Goal: Information Seeking & Learning: Understand process/instructions

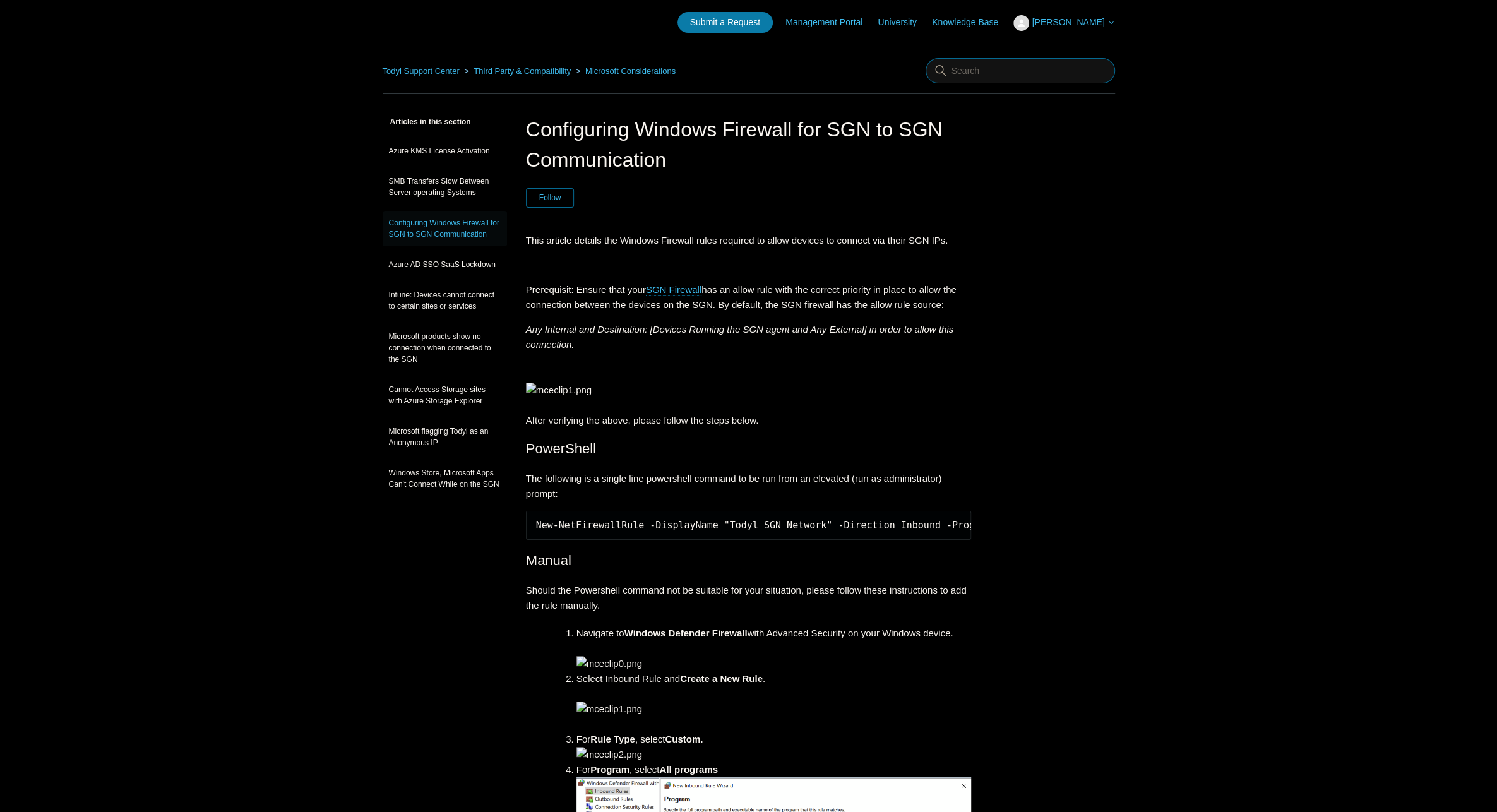
click at [1003, 71] on input "Search" at bounding box center [1020, 71] width 190 height 25
type input "securedns firewall"
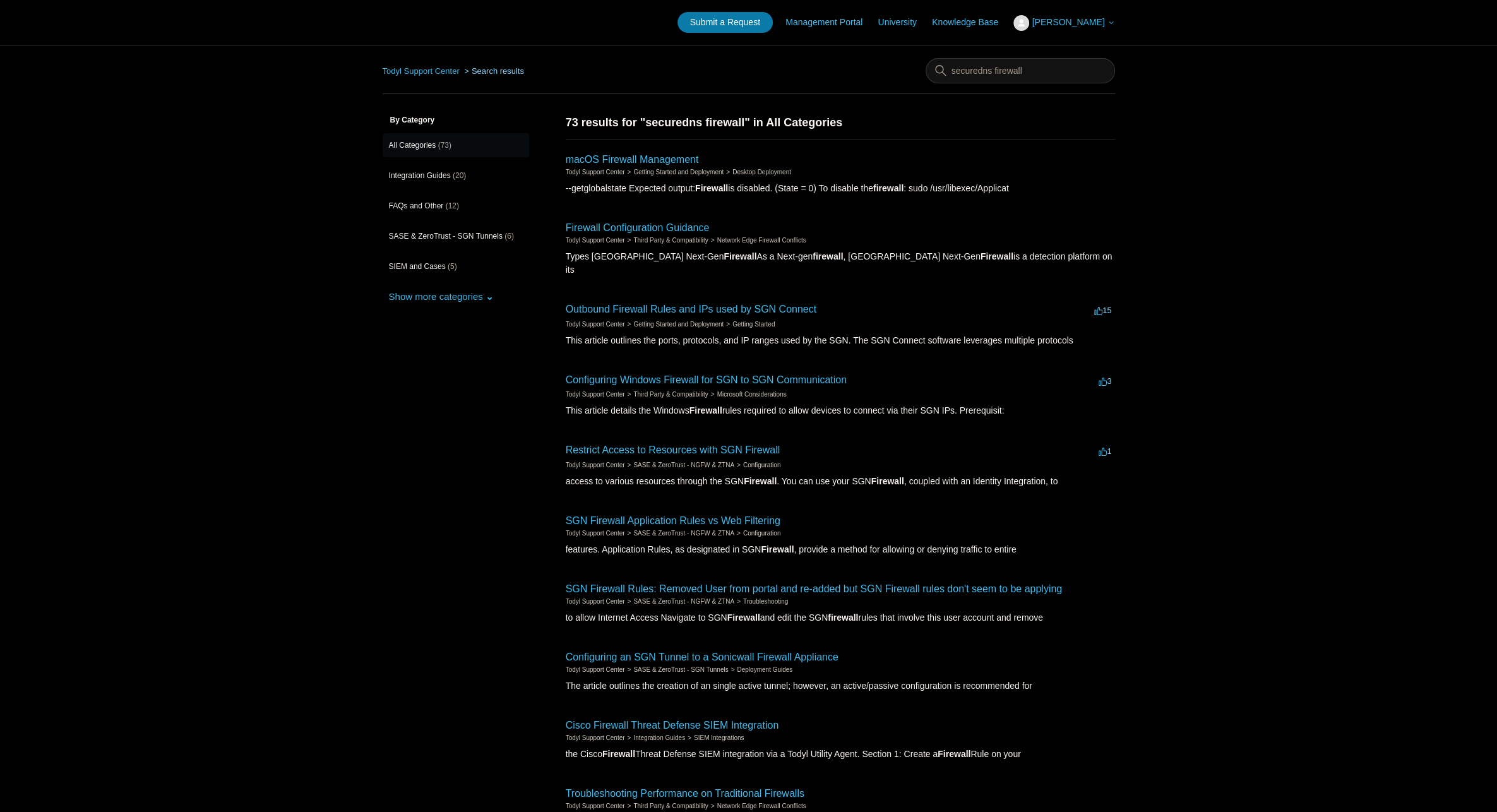
click at [621, 373] on h2 "Configuring Windows Firewall for SGN to SGN Communication" at bounding box center [706, 381] width 281 height 15
click at [623, 375] on link "Configuring Windows Firewall for SGN to SGN Communication" at bounding box center [706, 380] width 281 height 11
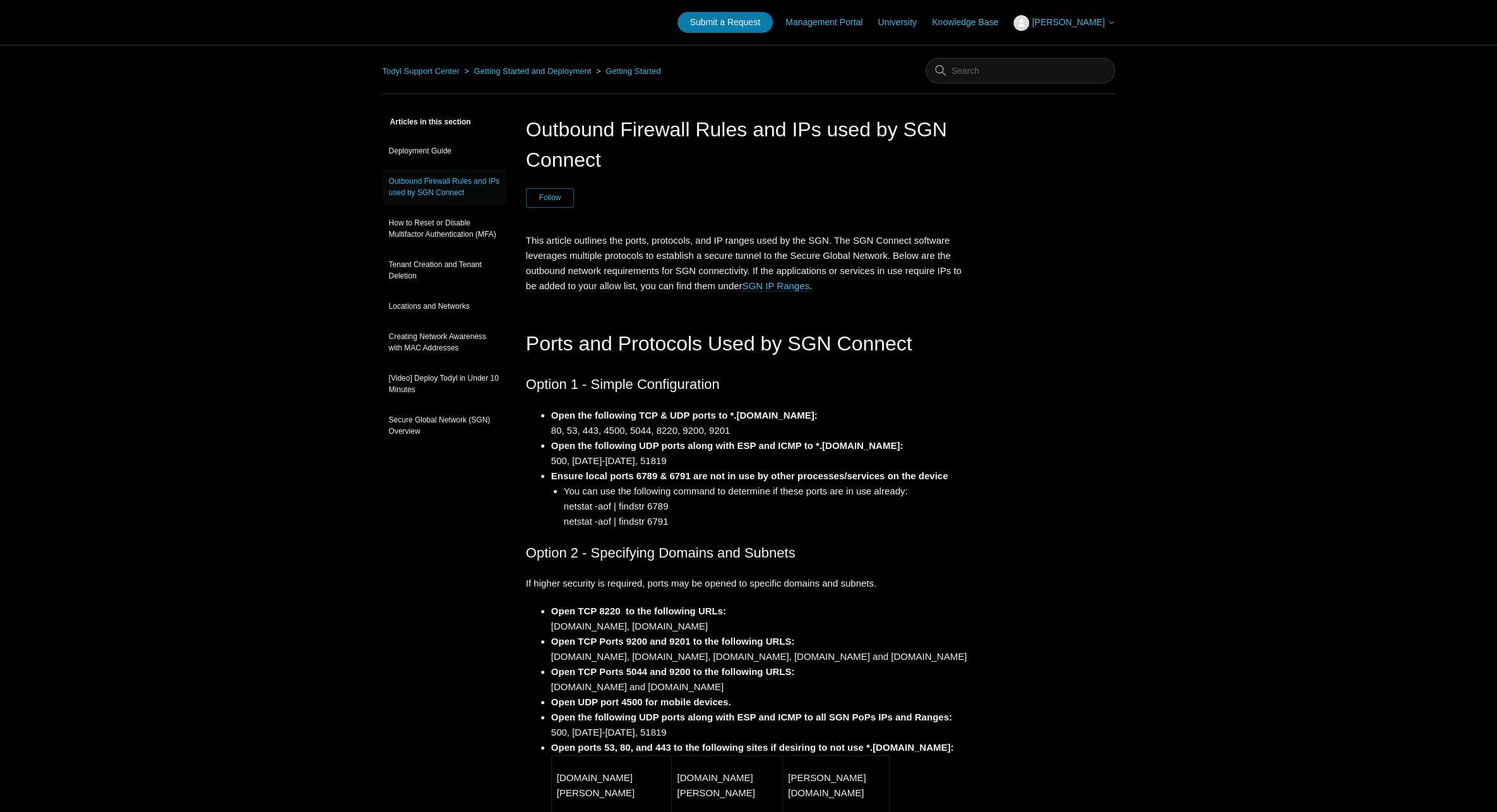
click at [1083, 25] on span "[PERSON_NAME]" at bounding box center [1068, 22] width 73 height 11
click at [730, 58] on nav "Todyl Support Center Getting Started and Deployment Getting Started" at bounding box center [749, 77] width 733 height 36
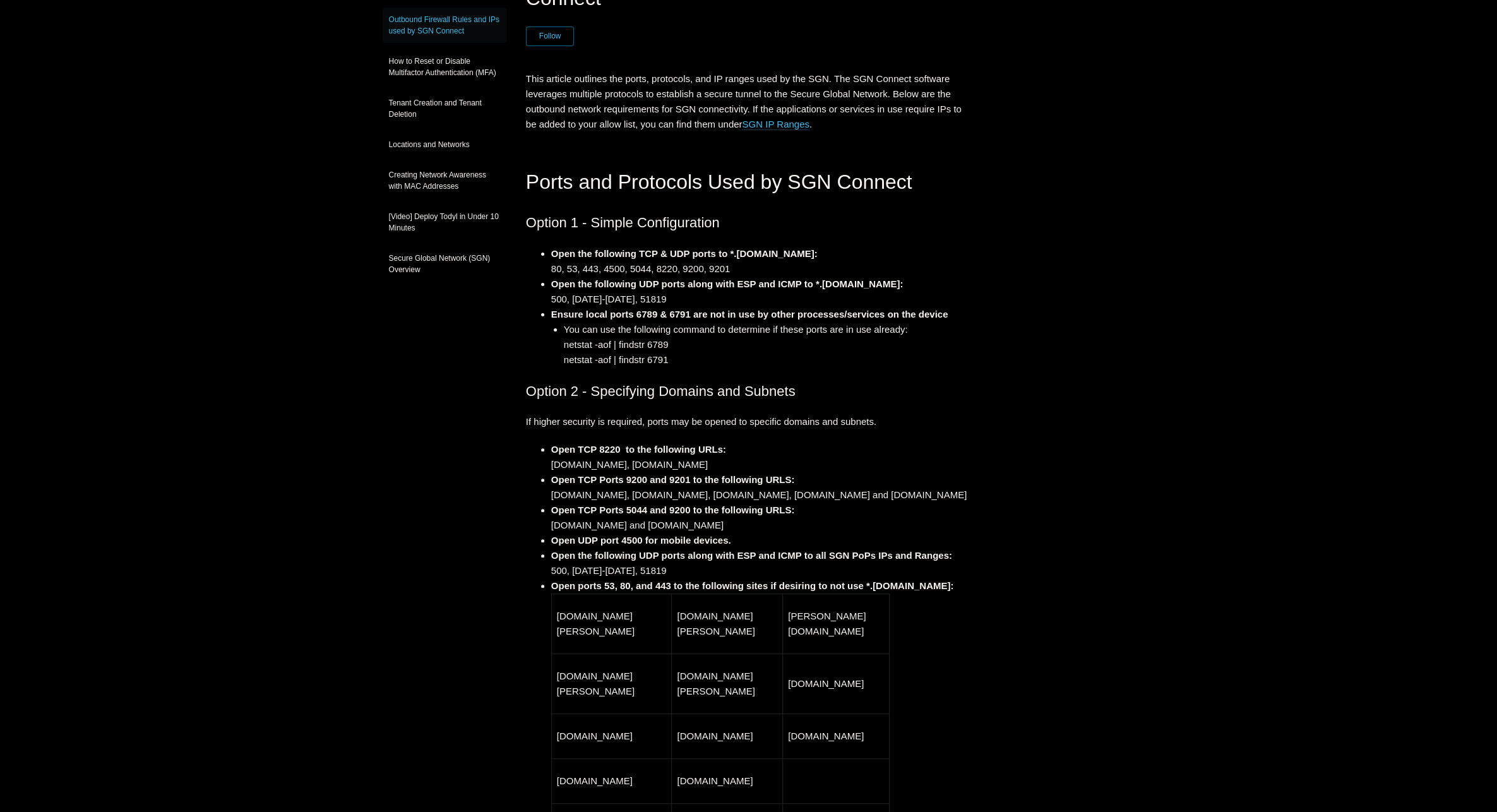
scroll to position [190, 0]
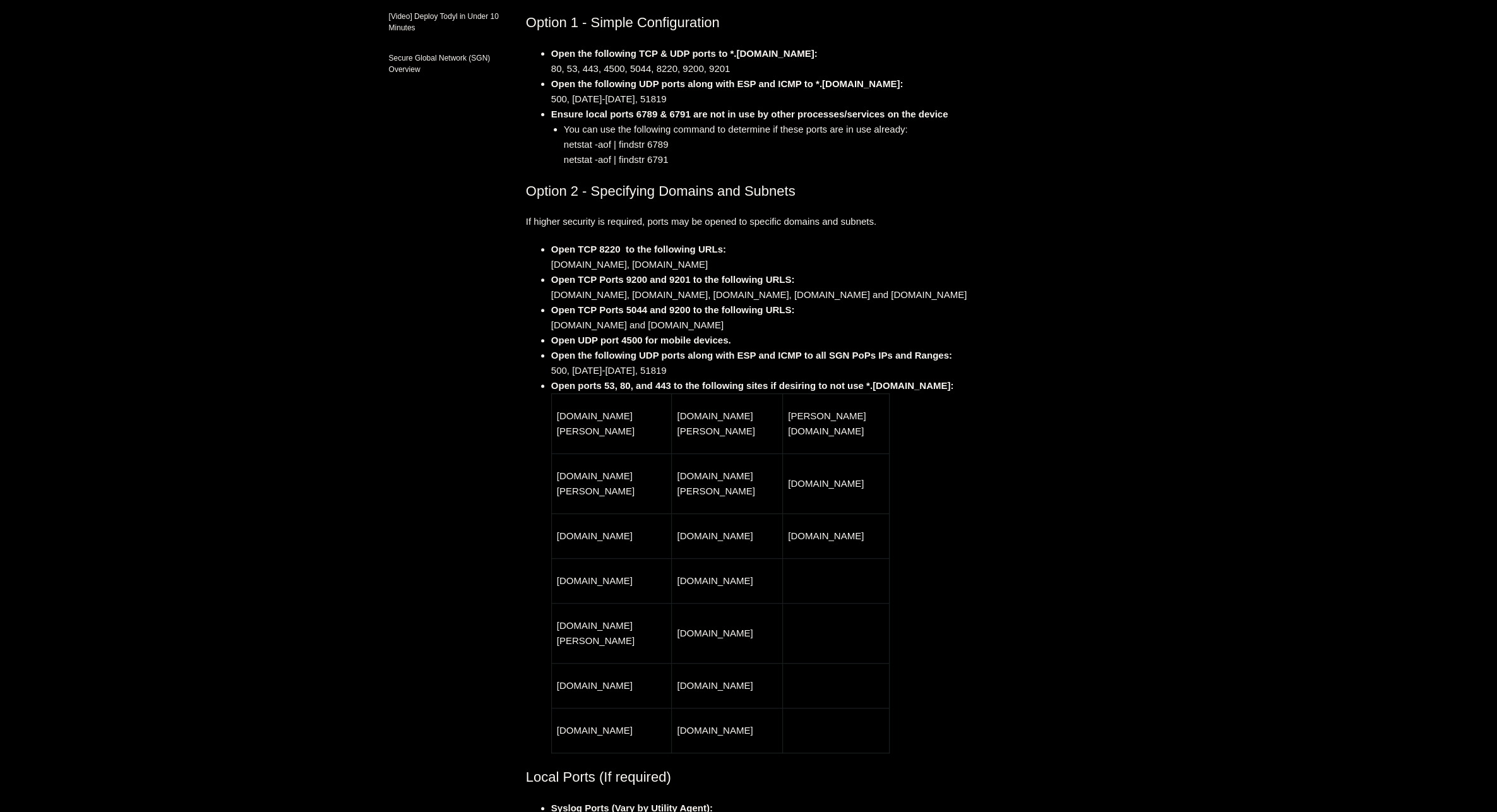
scroll to position [379, 0]
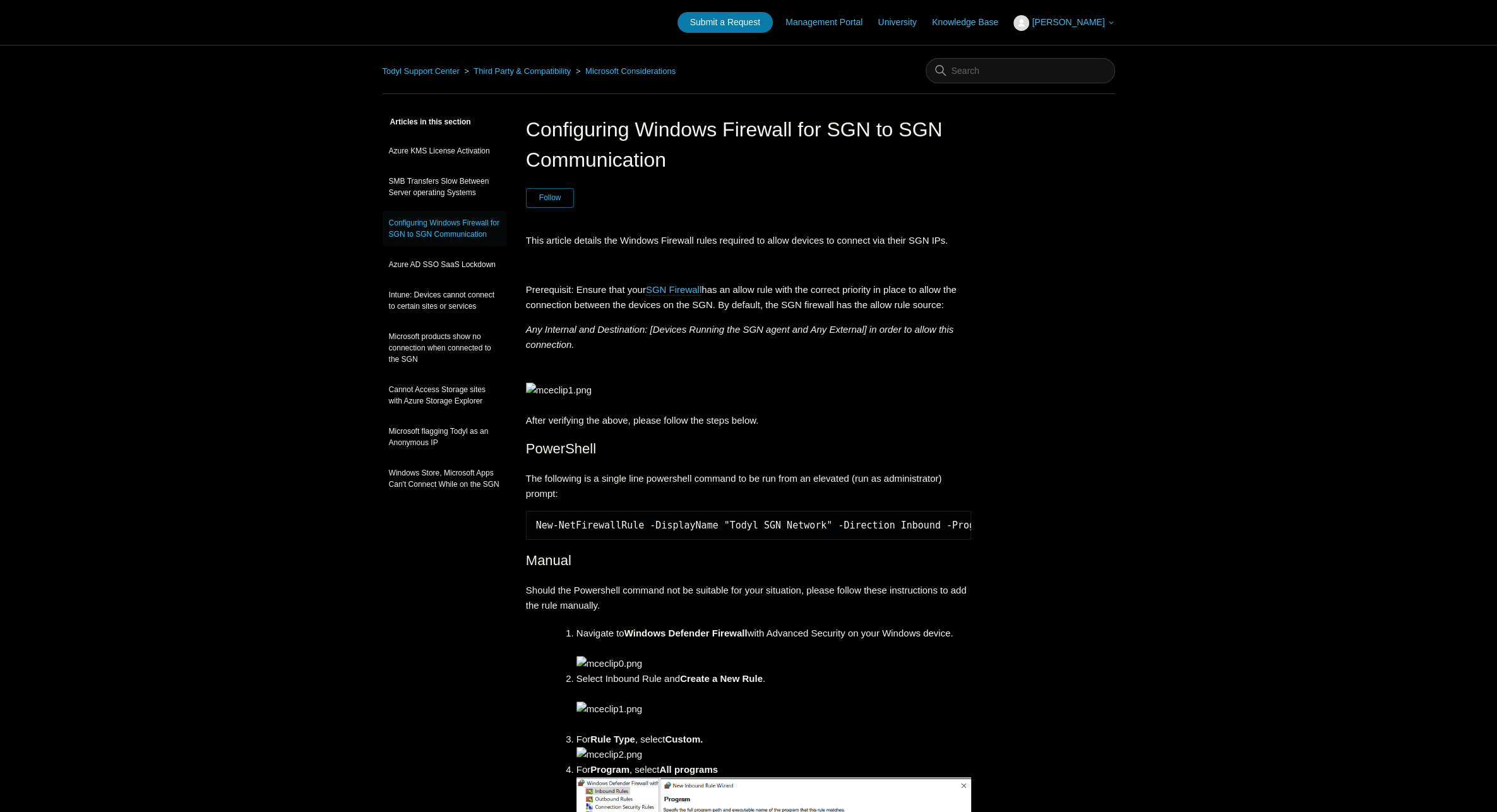
click at [848, 267] on p at bounding box center [749, 266] width 446 height 15
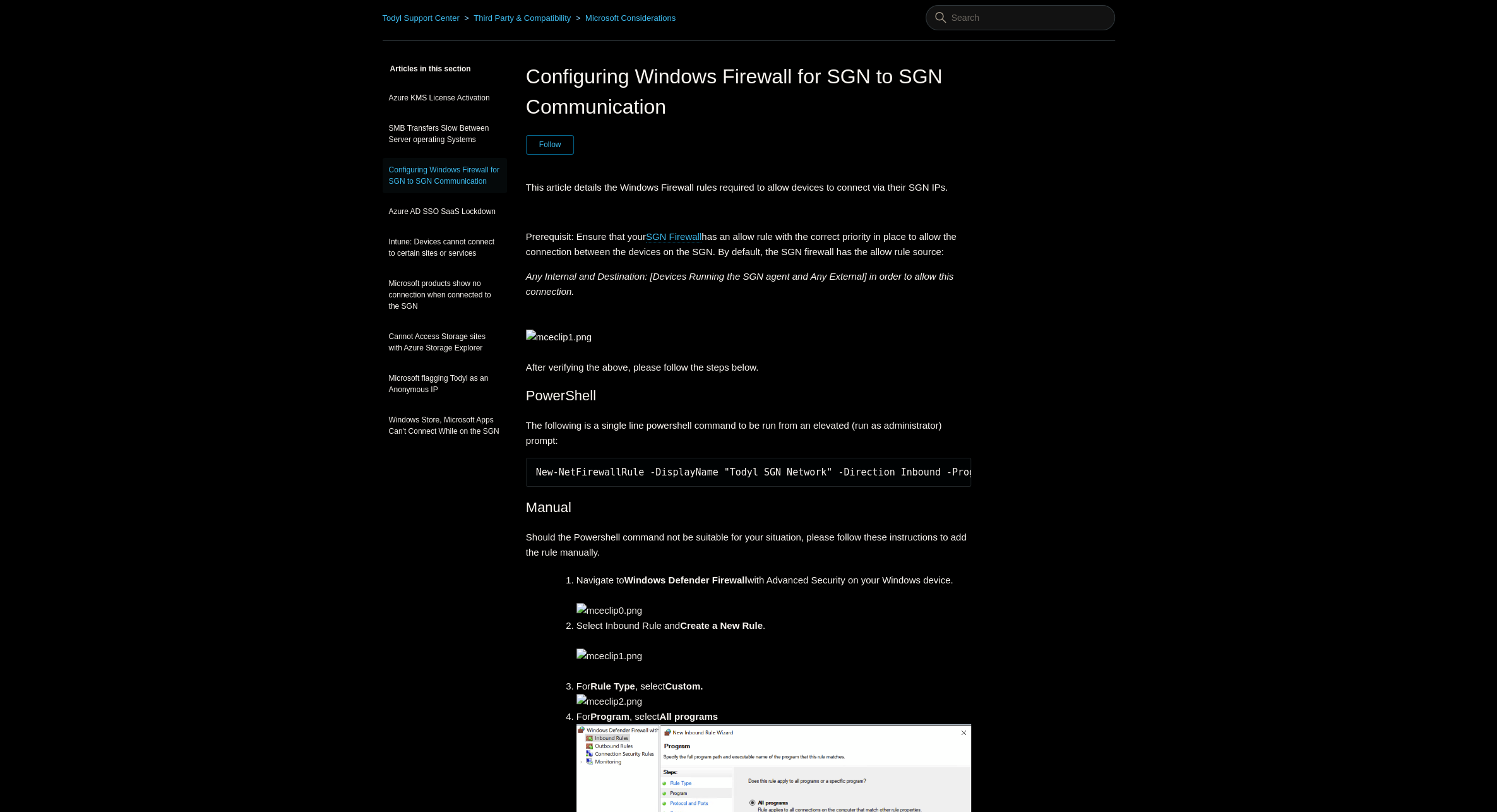
scroll to position [19, 0]
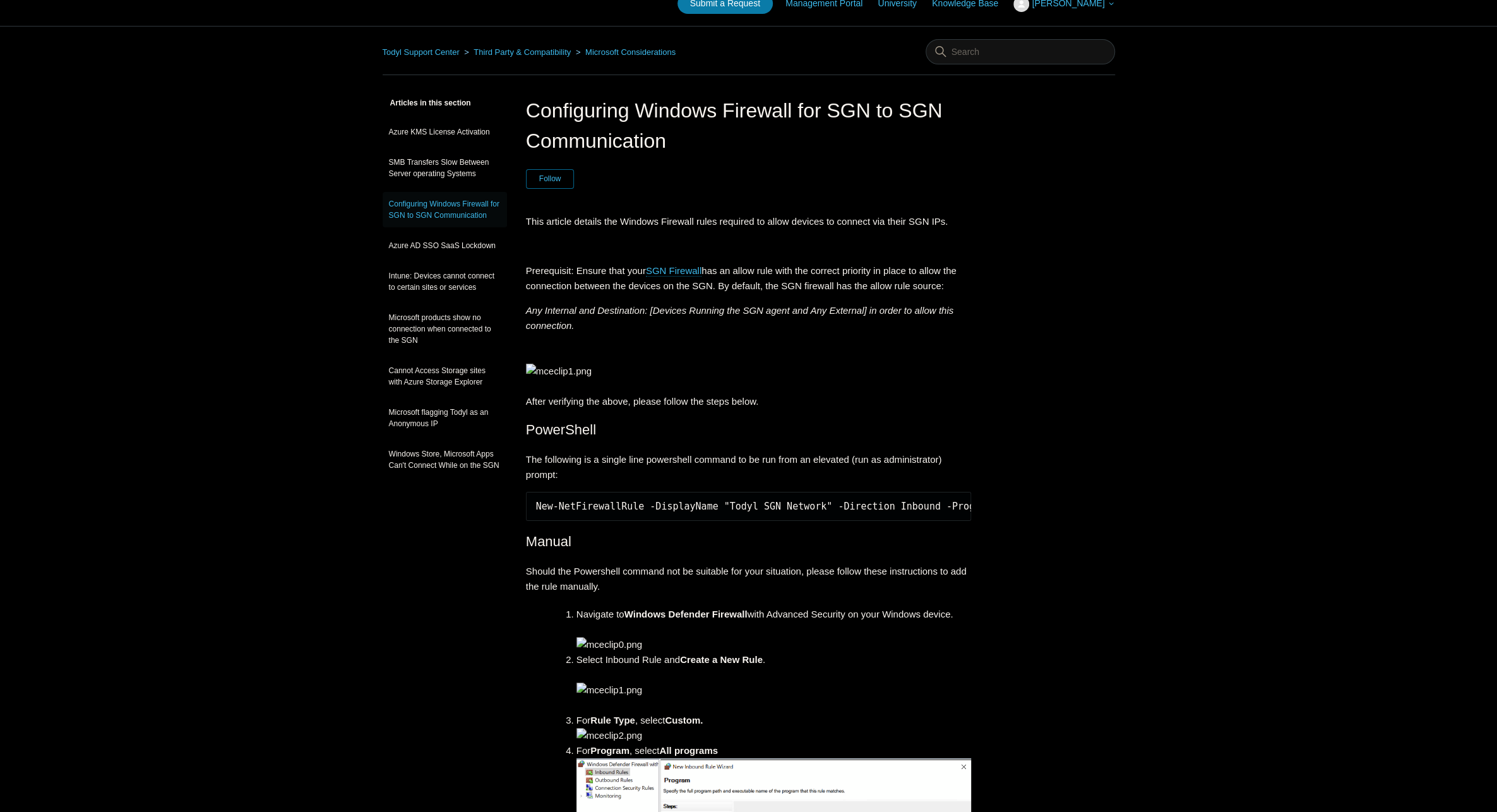
click at [611, 521] on pre "New-NetFirewallRule -DisplayName "Todyl SGN Network" -Direction Inbound -Progra…" at bounding box center [749, 506] width 446 height 29
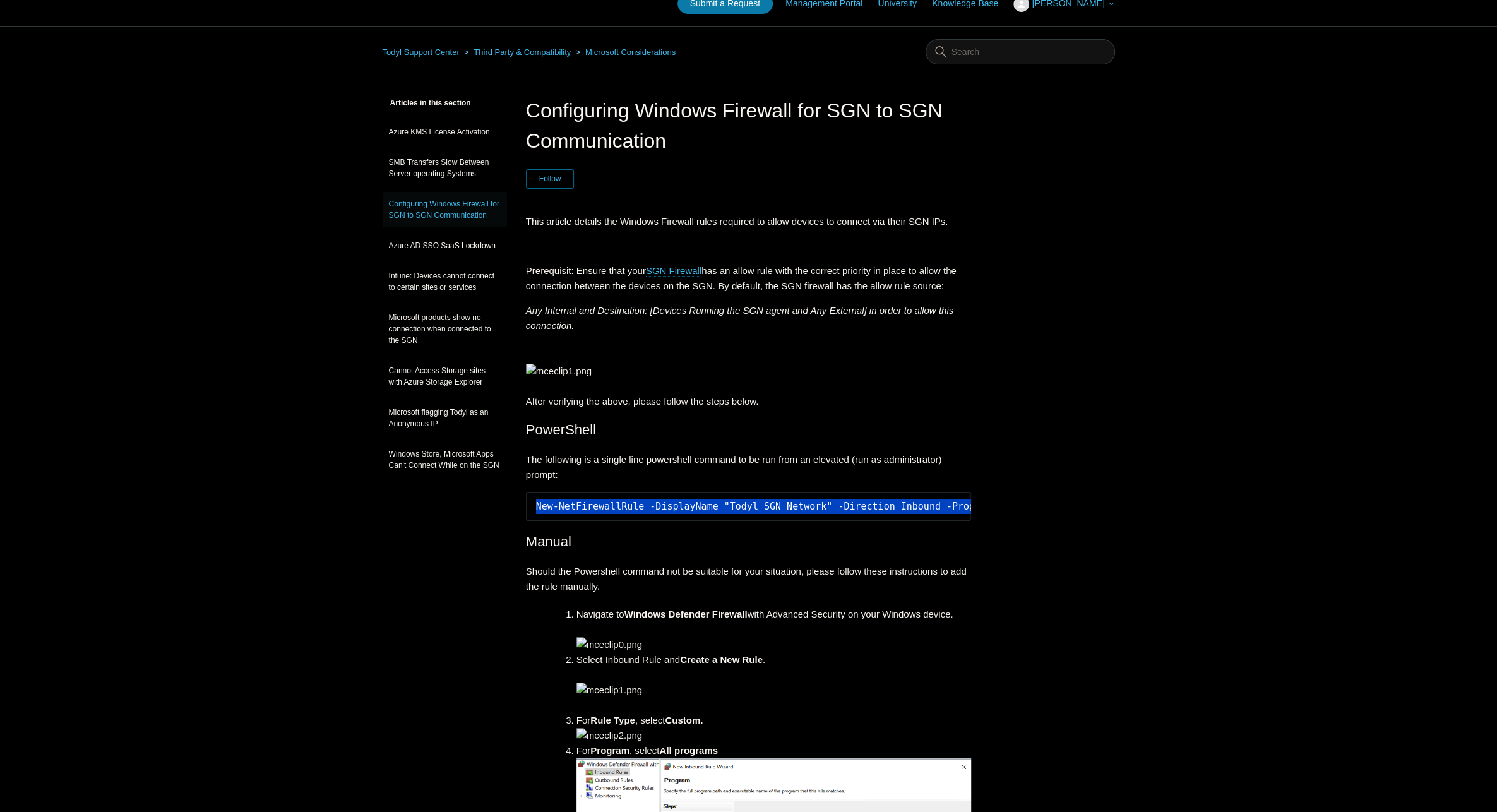
click at [611, 521] on pre "New-NetFirewallRule -DisplayName "Todyl SGN Network" -Direction Inbound -Progra…" at bounding box center [749, 506] width 446 height 29
copy div "New-NetFirewallRule -DisplayName "Todyl SGN Network" -Direction Inbound -Progra…"
